Goal: Information Seeking & Learning: Learn about a topic

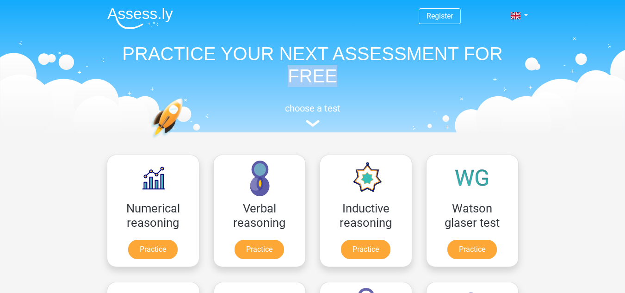
drag, startPoint x: 623, startPoint y: 54, endPoint x: 622, endPoint y: 68, distance: 14.4
click at [622, 68] on header "Register Nederlands English" at bounding box center [312, 66] width 625 height 132
click at [578, 78] on header "Register Nederlands English" at bounding box center [312, 66] width 625 height 132
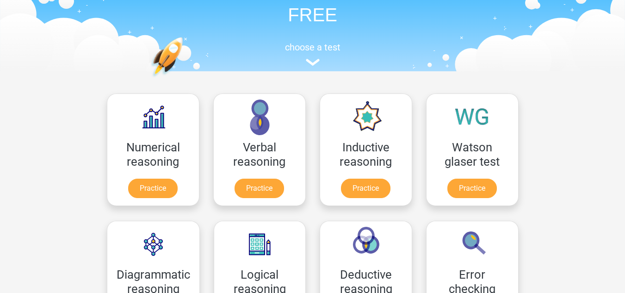
scroll to position [71, 0]
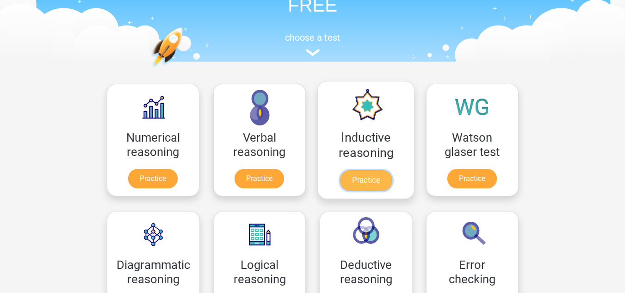
click at [384, 180] on link "Practice" at bounding box center [366, 180] width 52 height 20
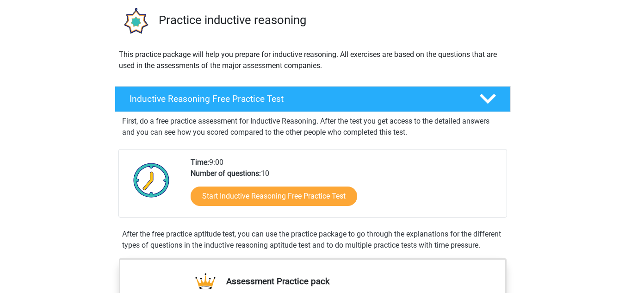
scroll to position [68, 0]
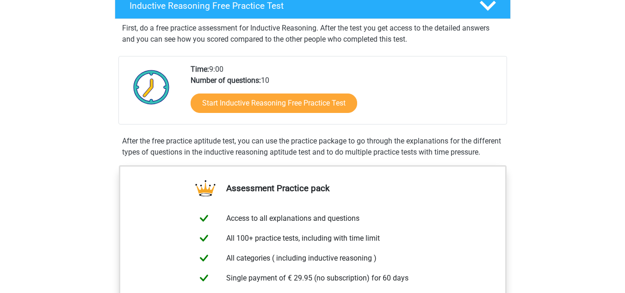
scroll to position [162, 0]
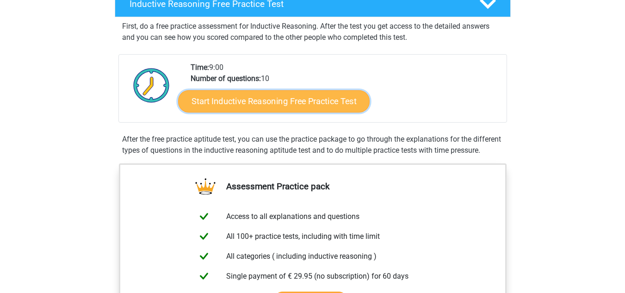
click at [324, 102] on link "Start Inductive Reasoning Free Practice Test" at bounding box center [274, 101] width 192 height 22
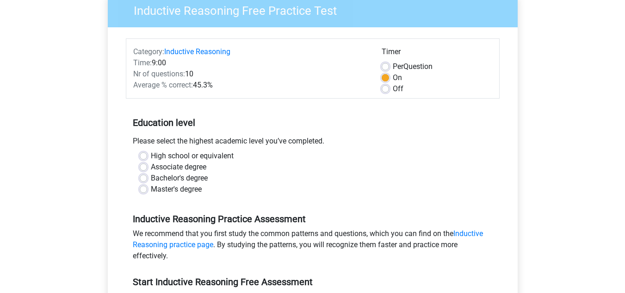
scroll to position [86, 0]
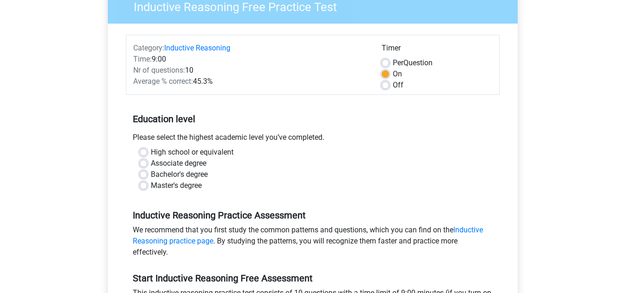
click at [196, 153] on label "High school or equivalent" at bounding box center [192, 152] width 83 height 11
click at [147, 153] on input "High school or equivalent" at bounding box center [143, 151] width 7 height 9
radio input "true"
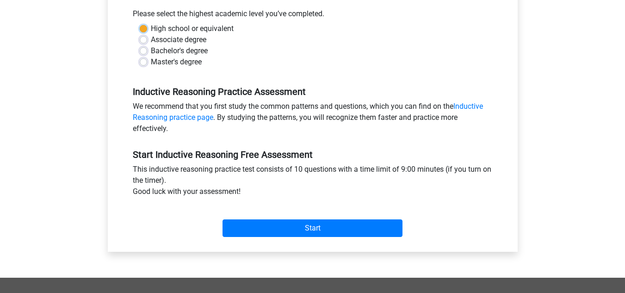
scroll to position [218, 0]
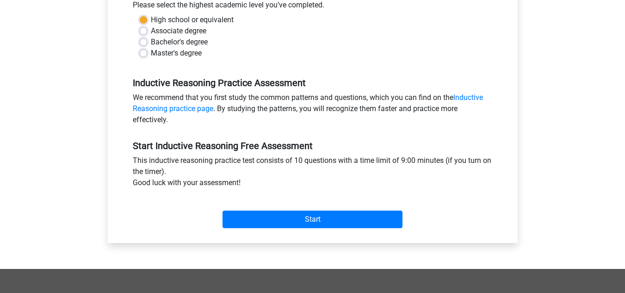
click at [349, 204] on div "Start" at bounding box center [313, 212] width 374 height 32
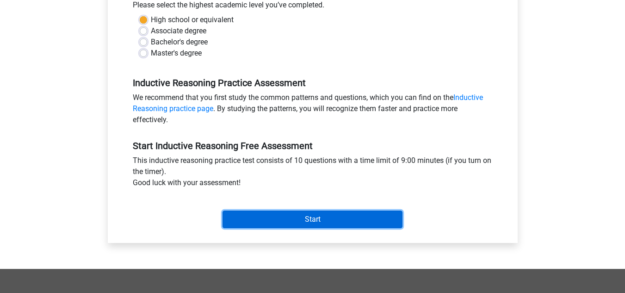
click at [349, 217] on input "Start" at bounding box center [313, 220] width 180 height 18
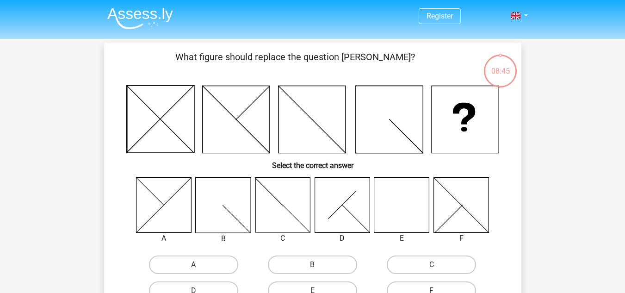
click at [411, 204] on icon at bounding box center [401, 204] width 55 height 55
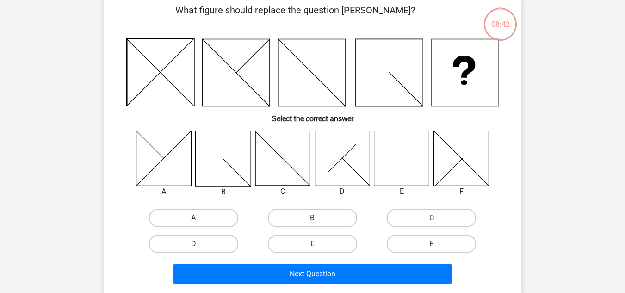
scroll to position [48, 0]
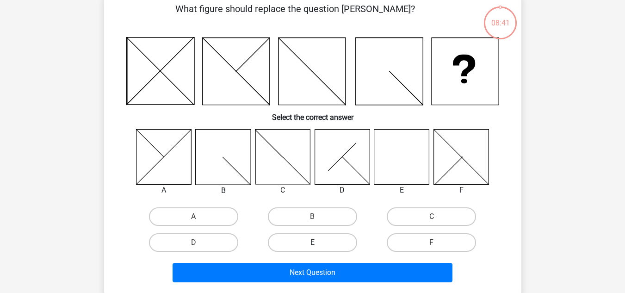
click at [340, 248] on label "E" at bounding box center [312, 242] width 89 height 19
click at [318, 248] on input "E" at bounding box center [315, 246] width 6 height 6
radio input "true"
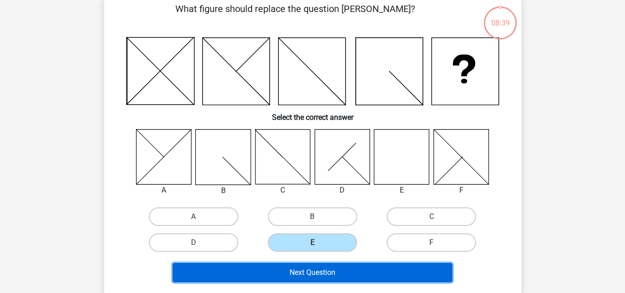
click at [348, 280] on button "Next Question" at bounding box center [313, 272] width 280 height 19
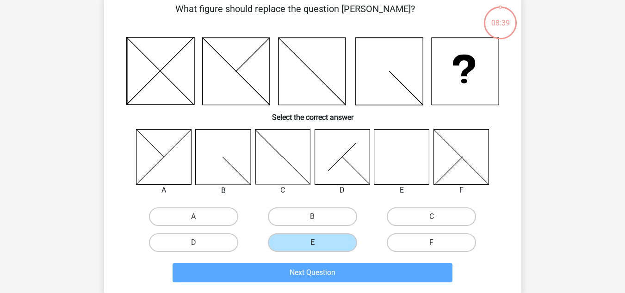
scroll to position [43, 0]
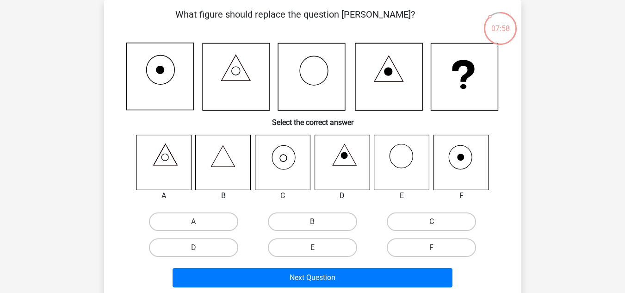
click at [443, 224] on label "C" at bounding box center [431, 221] width 89 height 19
click at [438, 224] on input "C" at bounding box center [435, 225] width 6 height 6
radio input "true"
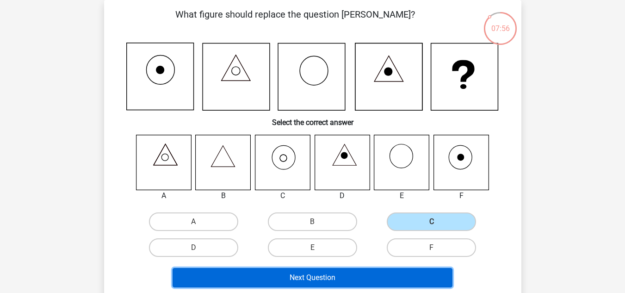
click at [400, 280] on button "Next Question" at bounding box center [313, 277] width 280 height 19
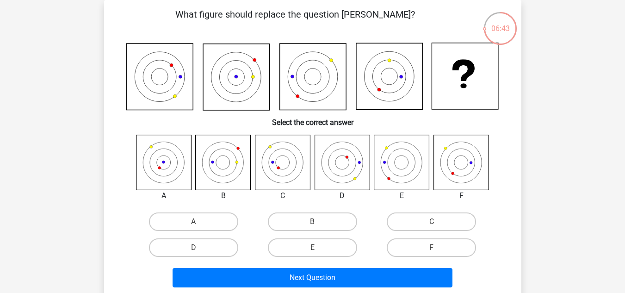
click at [233, 162] on icon at bounding box center [223, 162] width 55 height 55
click at [291, 218] on label "B" at bounding box center [312, 221] width 89 height 19
click at [312, 222] on input "B" at bounding box center [315, 225] width 6 height 6
radio input "true"
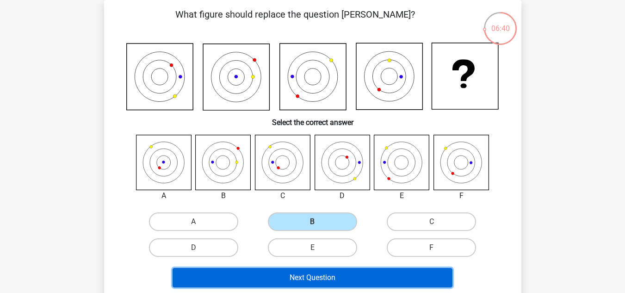
click at [299, 274] on button "Next Question" at bounding box center [313, 277] width 280 height 19
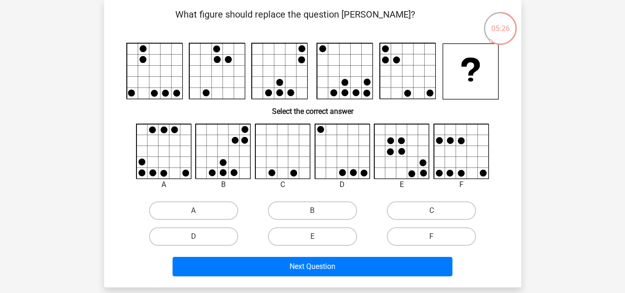
click at [461, 168] on icon at bounding box center [461, 151] width 55 height 55
click at [476, 163] on icon at bounding box center [461, 151] width 55 height 55
click at [445, 230] on label "F" at bounding box center [431, 236] width 89 height 19
click at [438, 236] on input "F" at bounding box center [435, 239] width 6 height 6
radio input "true"
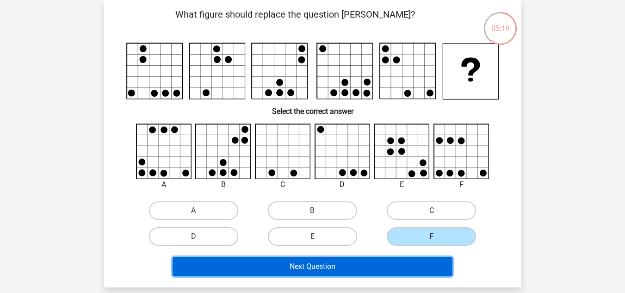
click at [420, 270] on button "Next Question" at bounding box center [313, 266] width 280 height 19
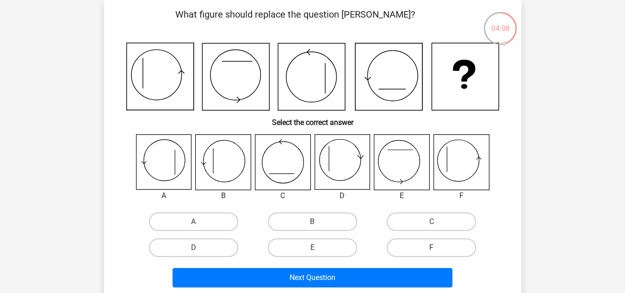
click at [427, 245] on label "F" at bounding box center [431, 247] width 89 height 19
click at [432, 248] on input "F" at bounding box center [435, 251] width 6 height 6
radio input "true"
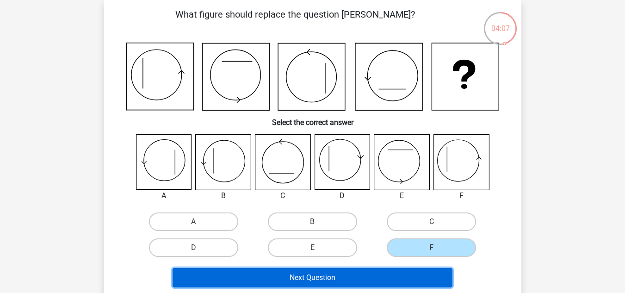
click at [404, 280] on button "Next Question" at bounding box center [313, 277] width 280 height 19
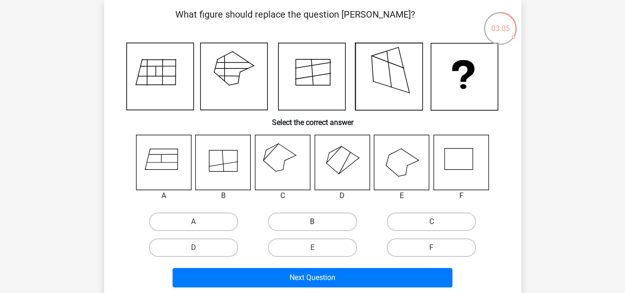
click at [330, 218] on label "B" at bounding box center [312, 221] width 89 height 19
click at [318, 222] on input "B" at bounding box center [315, 225] width 6 height 6
radio input "true"
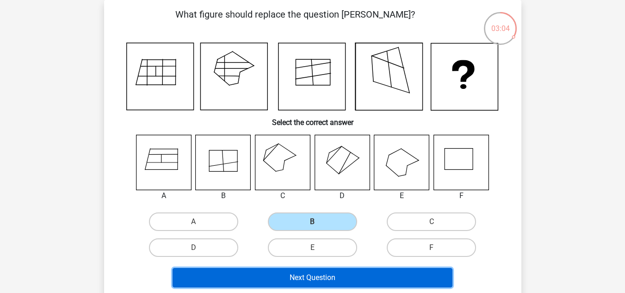
click at [355, 281] on button "Next Question" at bounding box center [313, 277] width 280 height 19
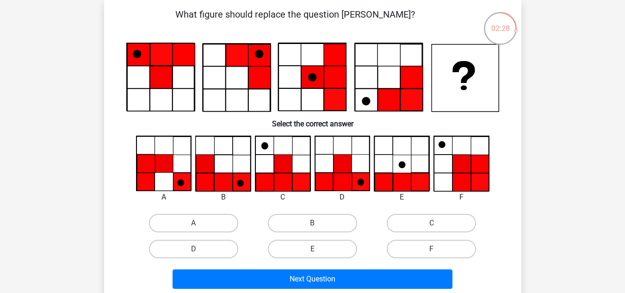
click at [290, 180] on icon at bounding box center [283, 182] width 18 height 18
click at [423, 224] on label "C" at bounding box center [431, 223] width 89 height 19
click at [432, 224] on input "C" at bounding box center [435, 226] width 6 height 6
radio input "true"
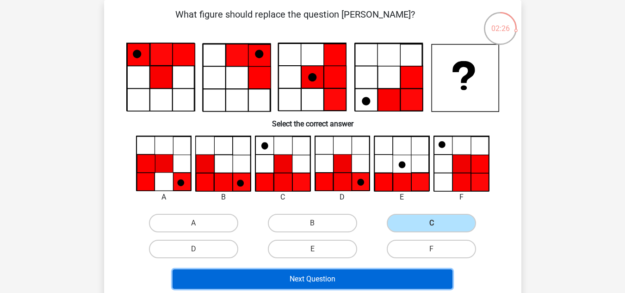
click at [388, 284] on button "Next Question" at bounding box center [313, 278] width 280 height 19
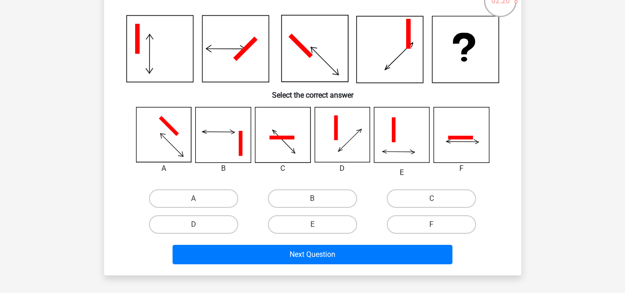
scroll to position [69, 0]
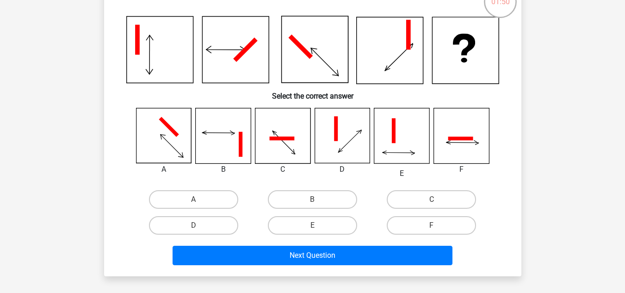
click at [238, 152] on icon at bounding box center [223, 135] width 55 height 55
click at [389, 149] on icon at bounding box center [401, 135] width 55 height 55
drag, startPoint x: 335, startPoint y: 227, endPoint x: 330, endPoint y: 225, distance: 5.0
click at [330, 225] on label "E" at bounding box center [312, 225] width 89 height 19
click at [318, 225] on input "E" at bounding box center [315, 228] width 6 height 6
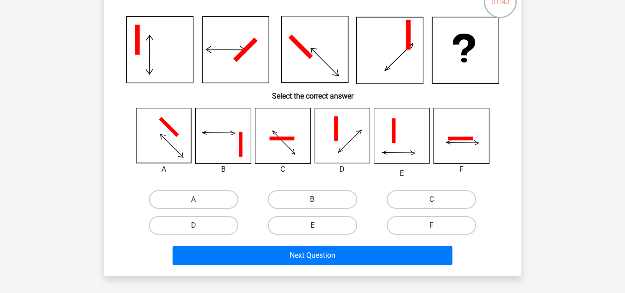
radio input "true"
click at [330, 225] on label "E" at bounding box center [312, 225] width 89 height 19
click at [318, 225] on input "E" at bounding box center [315, 228] width 6 height 6
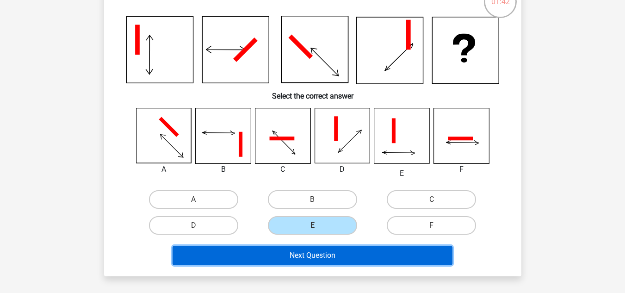
click at [347, 249] on button "Next Question" at bounding box center [313, 255] width 280 height 19
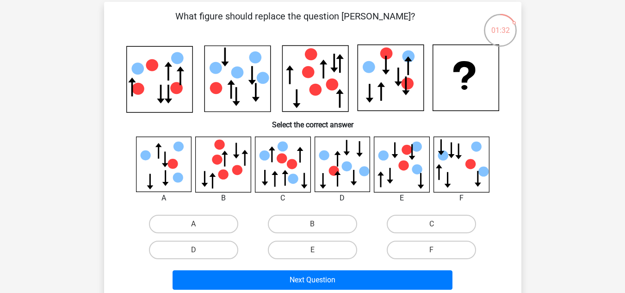
scroll to position [42, 0]
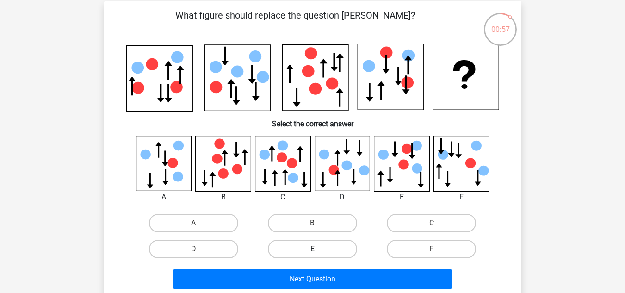
click at [324, 252] on label "E" at bounding box center [312, 249] width 89 height 19
click at [318, 252] on input "E" at bounding box center [315, 252] width 6 height 6
radio input "true"
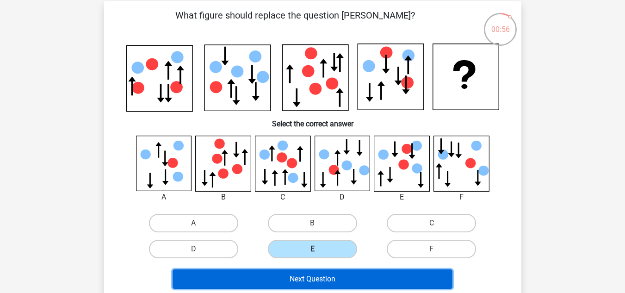
click at [343, 281] on button "Next Question" at bounding box center [313, 278] width 280 height 19
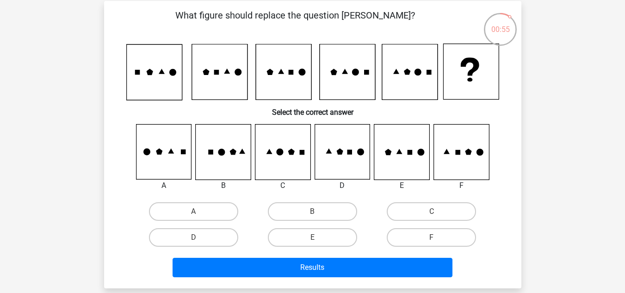
scroll to position [43, 0]
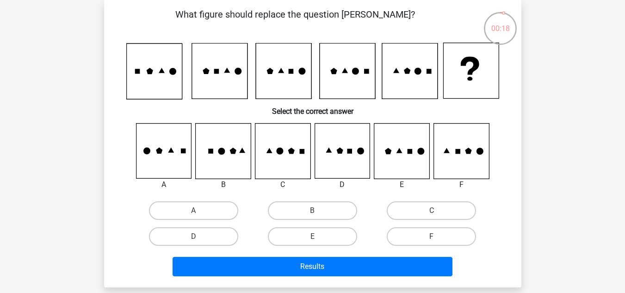
click at [221, 157] on icon at bounding box center [223, 151] width 55 height 55
click at [290, 210] on label "B" at bounding box center [312, 210] width 89 height 19
click at [312, 211] on input "B" at bounding box center [315, 214] width 6 height 6
radio input "true"
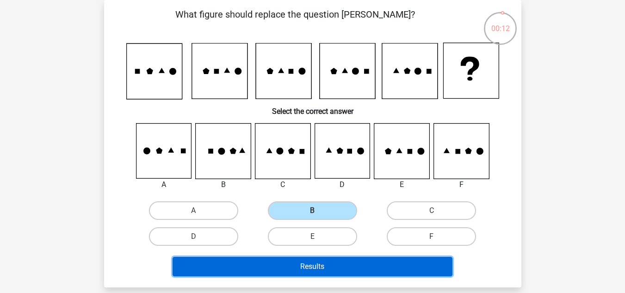
click at [300, 267] on button "Results" at bounding box center [313, 266] width 280 height 19
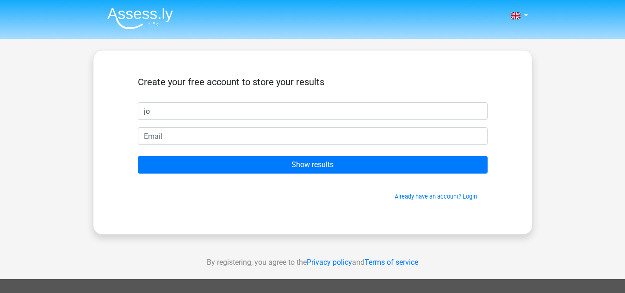
type input "j"
type input "[PERSON_NAME]"
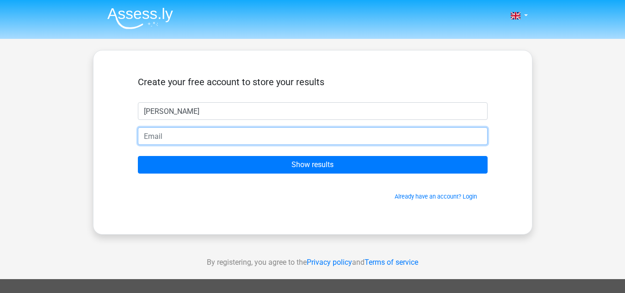
click at [329, 141] on input "email" at bounding box center [313, 136] width 350 height 18
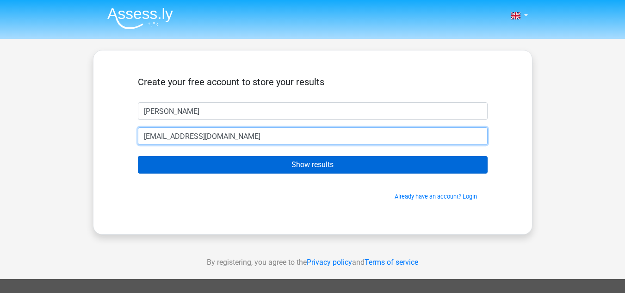
type input "[EMAIL_ADDRESS][DOMAIN_NAME]"
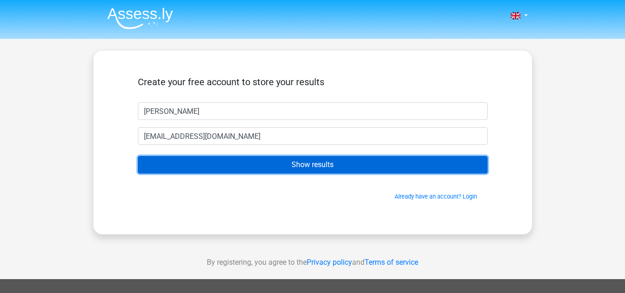
click at [337, 163] on input "Show results" at bounding box center [313, 165] width 350 height 18
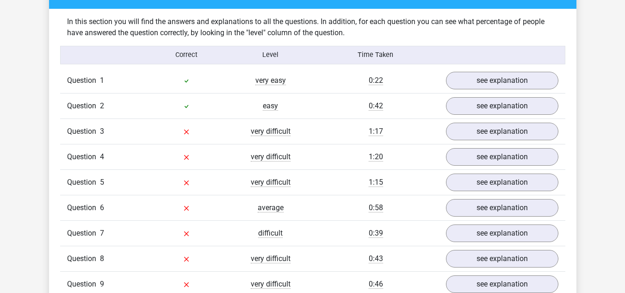
scroll to position [757, 0]
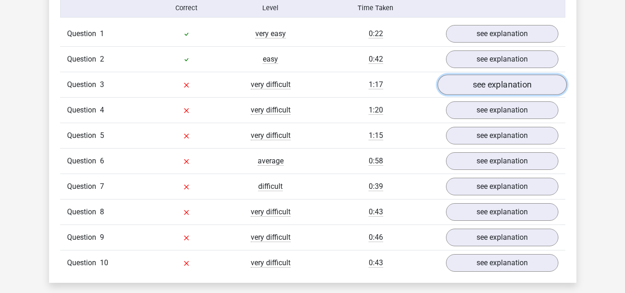
click at [469, 89] on link "see explanation" at bounding box center [501, 85] width 129 height 20
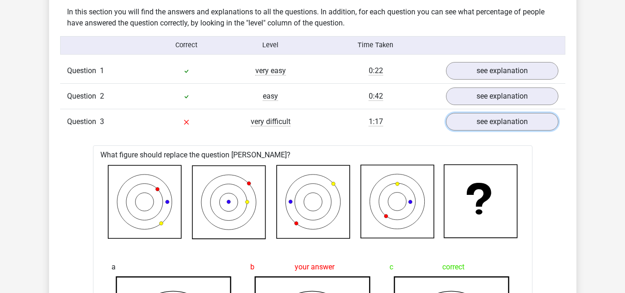
scroll to position [725, 0]
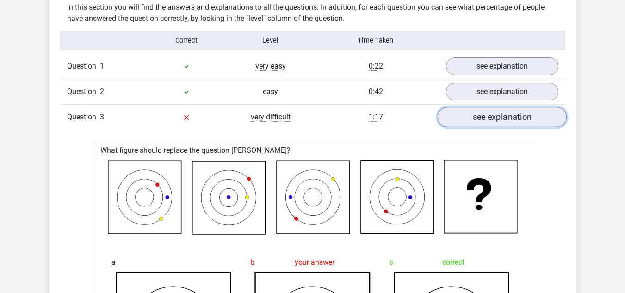
click at [557, 112] on link "see explanation" at bounding box center [501, 117] width 129 height 20
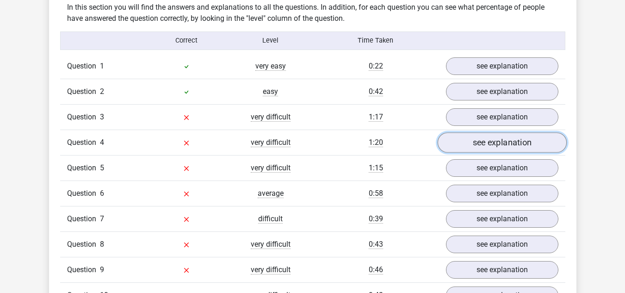
click at [542, 137] on link "see explanation" at bounding box center [501, 142] width 129 height 20
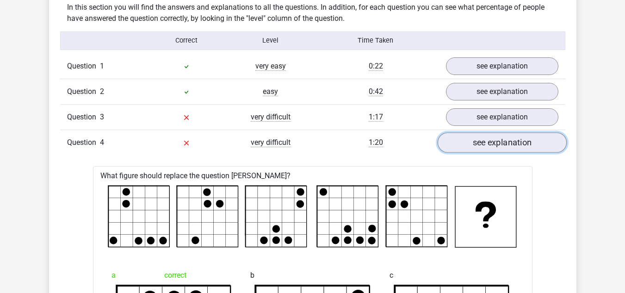
click at [542, 137] on link "see explanation" at bounding box center [501, 142] width 129 height 20
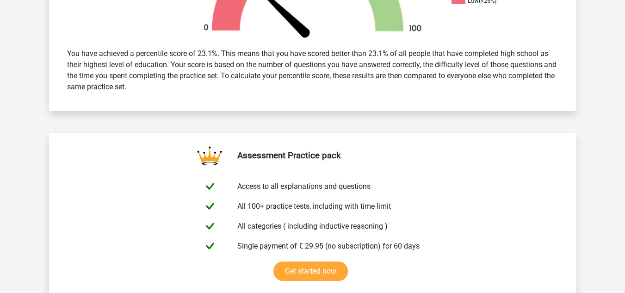
scroll to position [0, 0]
